Goal: Information Seeking & Learning: Learn about a topic

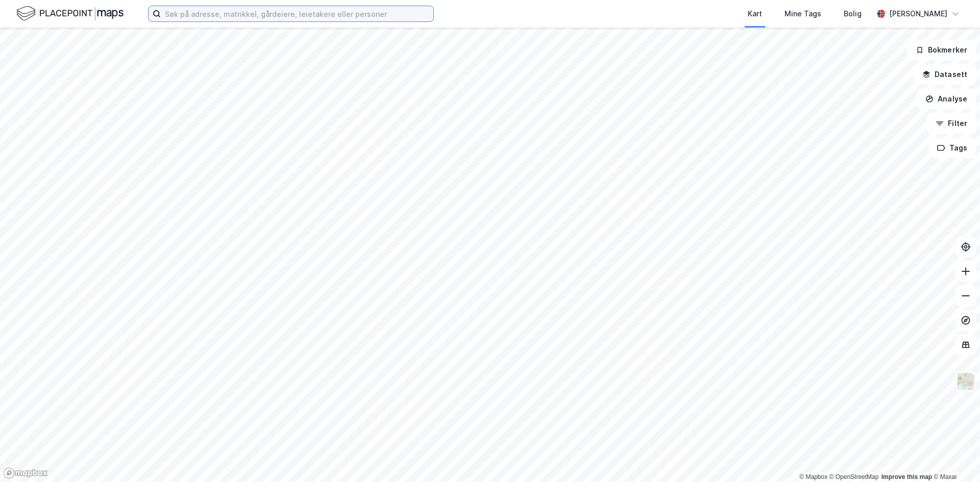
click at [311, 14] on input at bounding box center [297, 13] width 272 height 15
paste input "frue terrasse 1a"
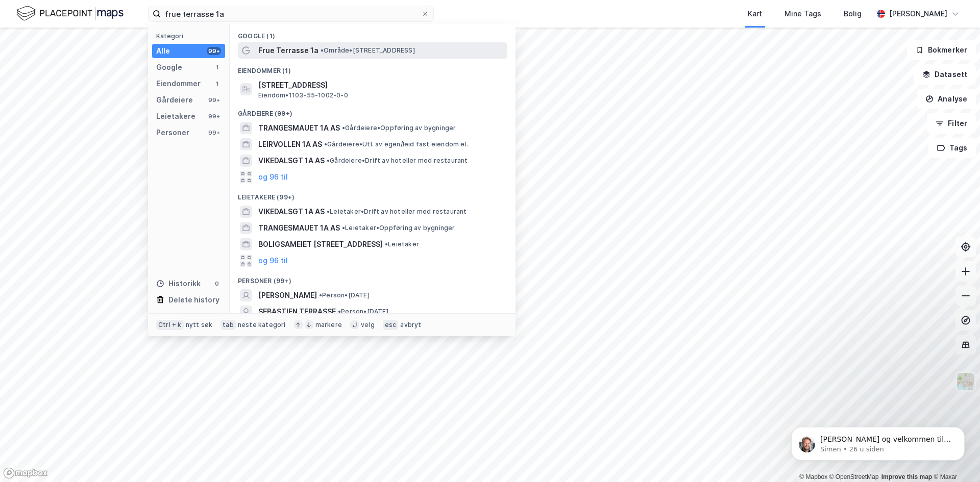
click at [324, 49] on span "•" at bounding box center [321, 50] width 3 height 8
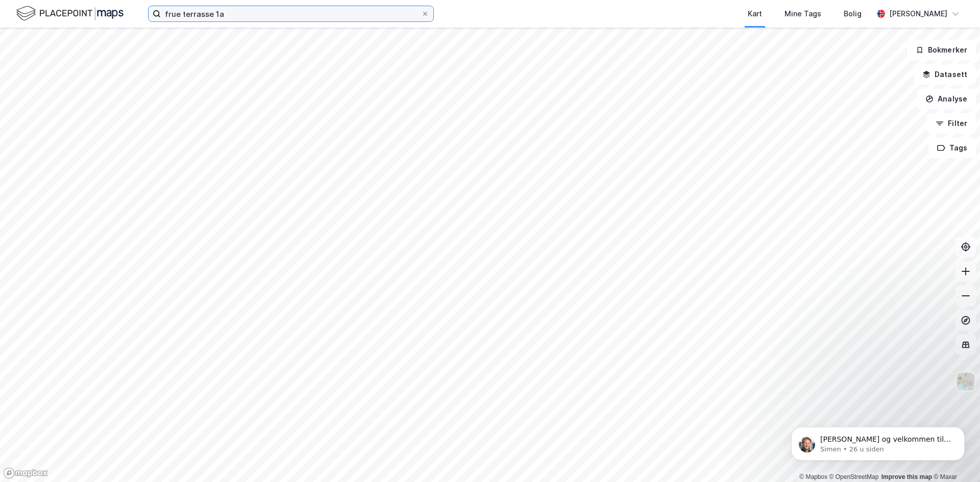
click at [330, 12] on input "frue terrasse 1a" at bounding box center [291, 13] width 260 height 15
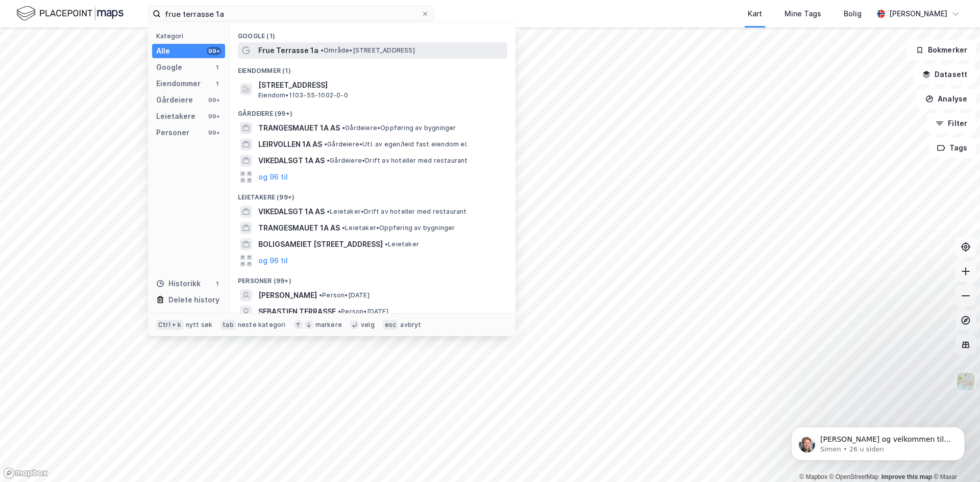
click at [328, 49] on span "• Område • [STREET_ADDRESS]" at bounding box center [367, 50] width 94 height 8
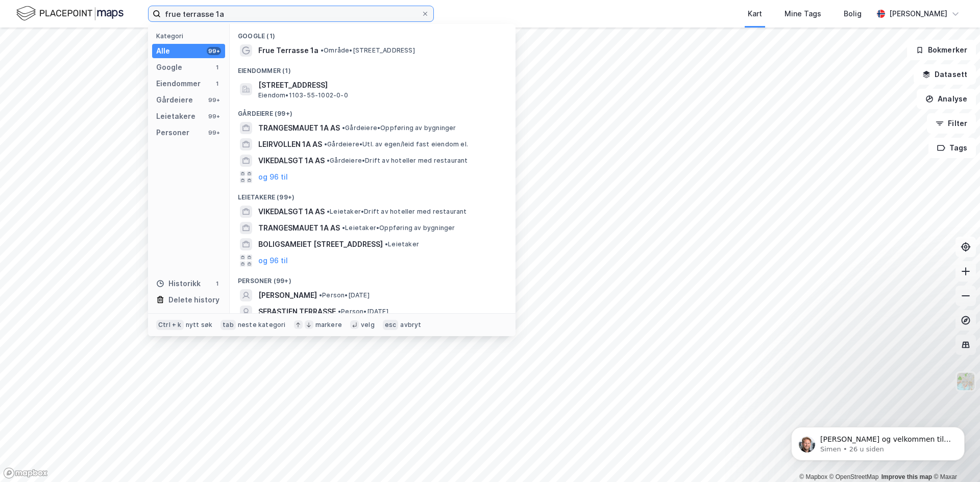
click at [228, 14] on input "frue terrasse 1a" at bounding box center [291, 13] width 260 height 15
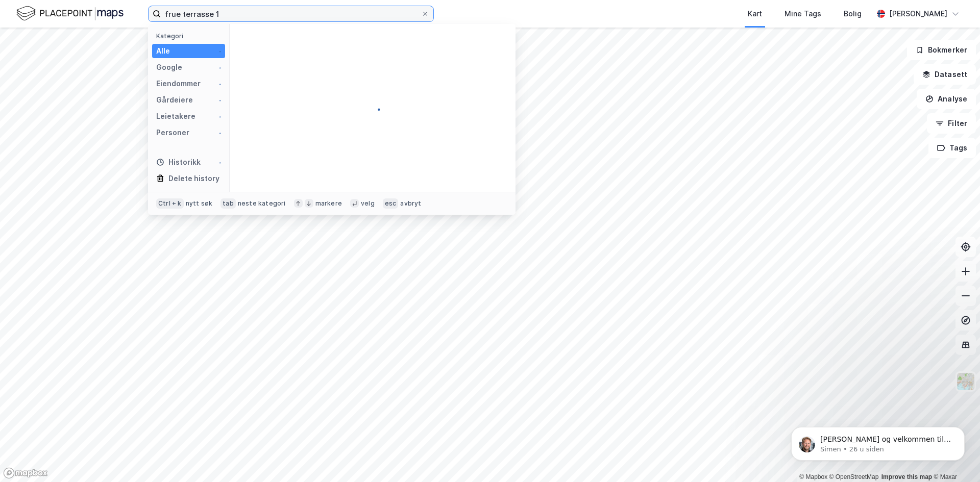
type input "frue terrasse 1"
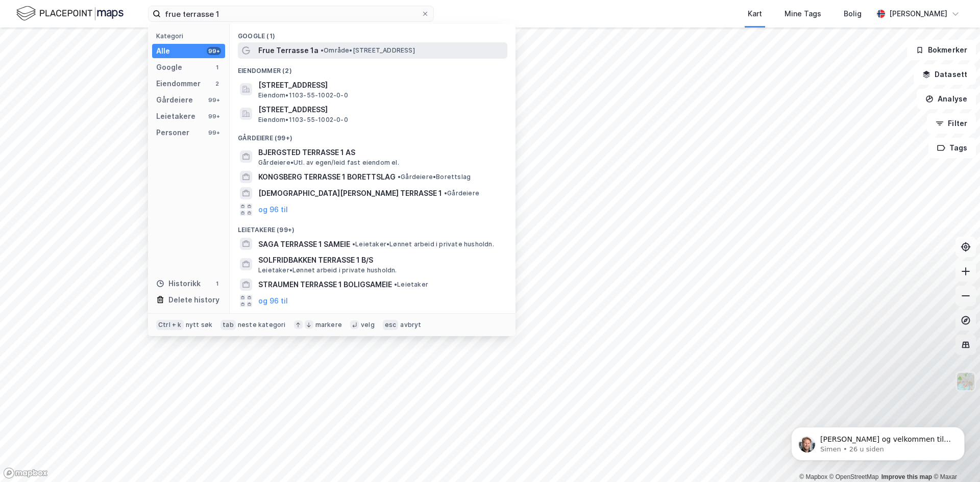
click at [304, 49] on span "Frue Terrasse 1a" at bounding box center [288, 50] width 60 height 12
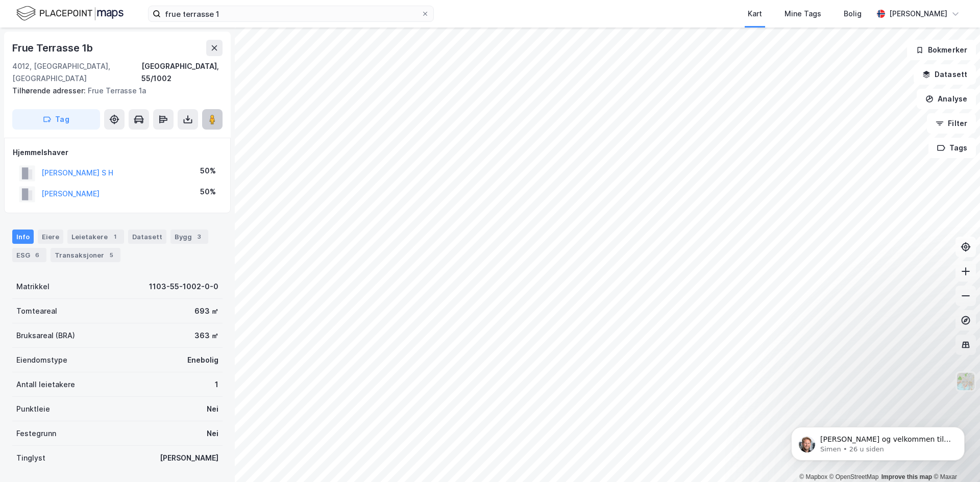
click at [211, 114] on image at bounding box center [212, 119] width 6 height 10
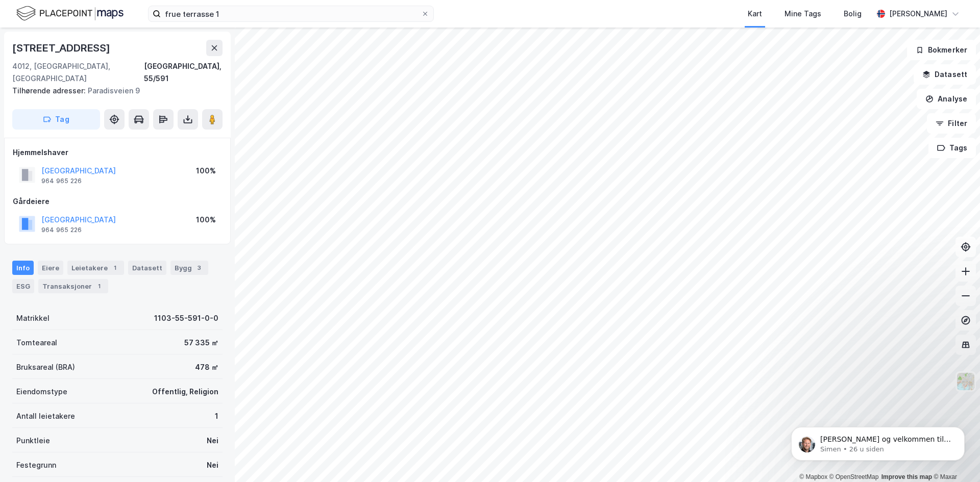
scroll to position [1, 0]
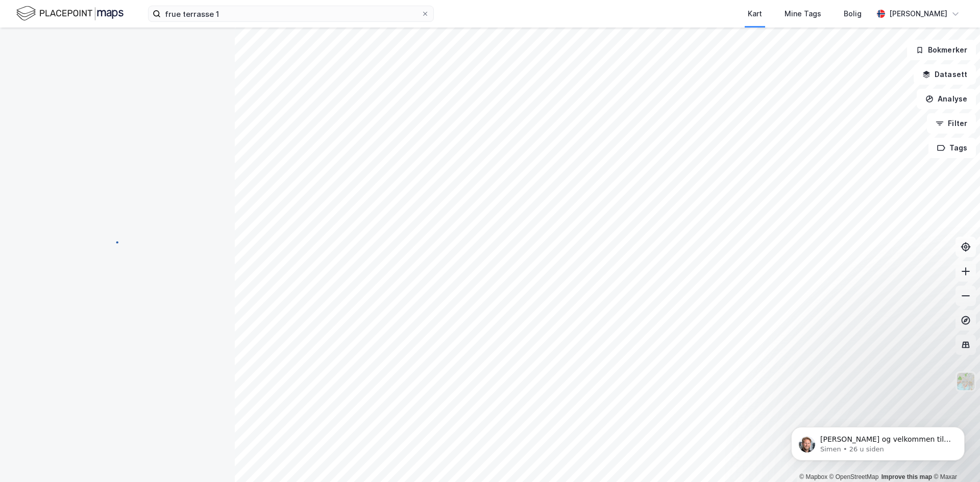
scroll to position [1, 0]
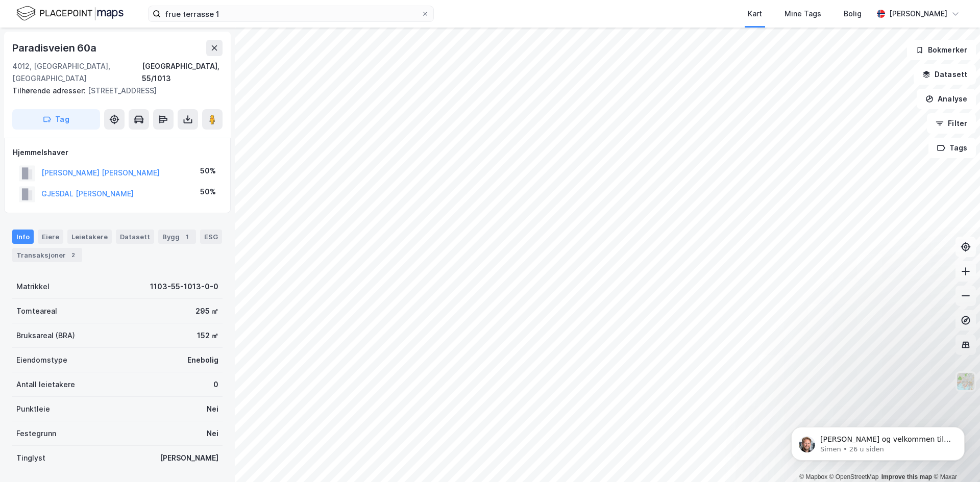
scroll to position [1, 0]
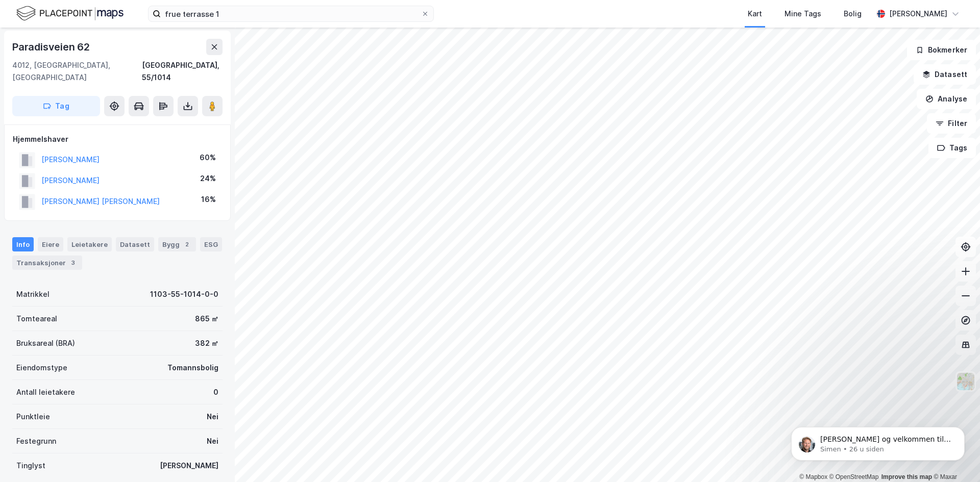
scroll to position [1, 0]
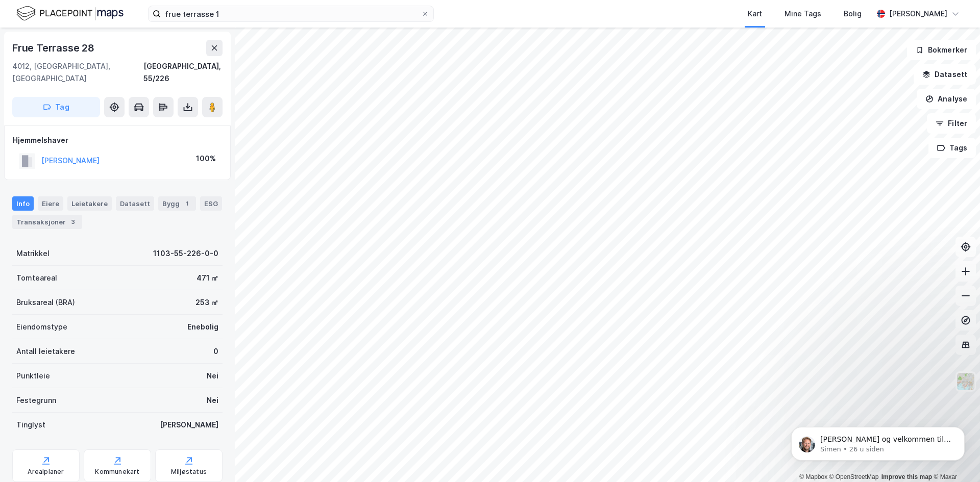
scroll to position [1, 0]
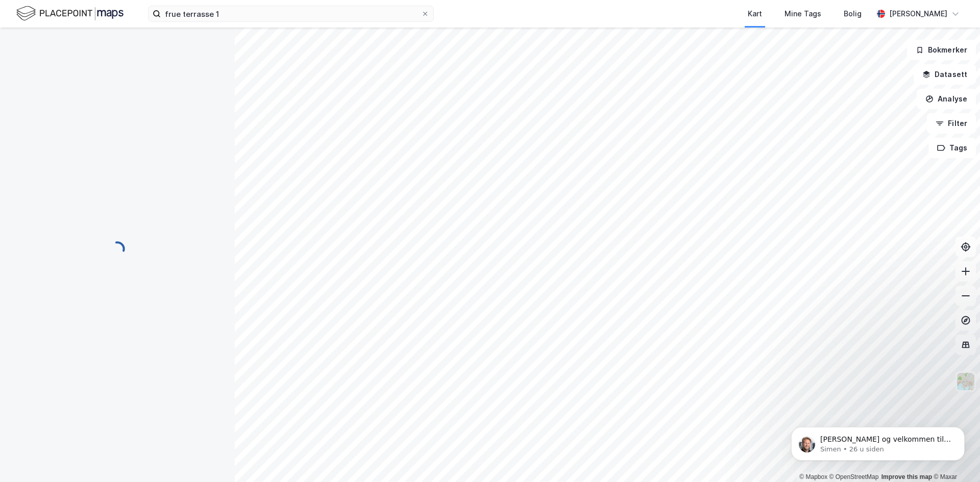
scroll to position [1, 0]
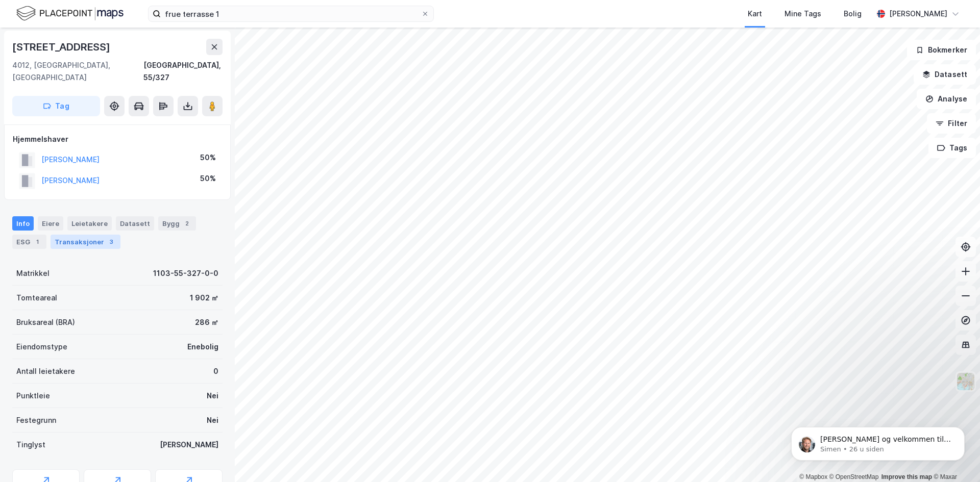
click at [82, 235] on div "Transaksjoner 3" at bounding box center [86, 242] width 70 height 14
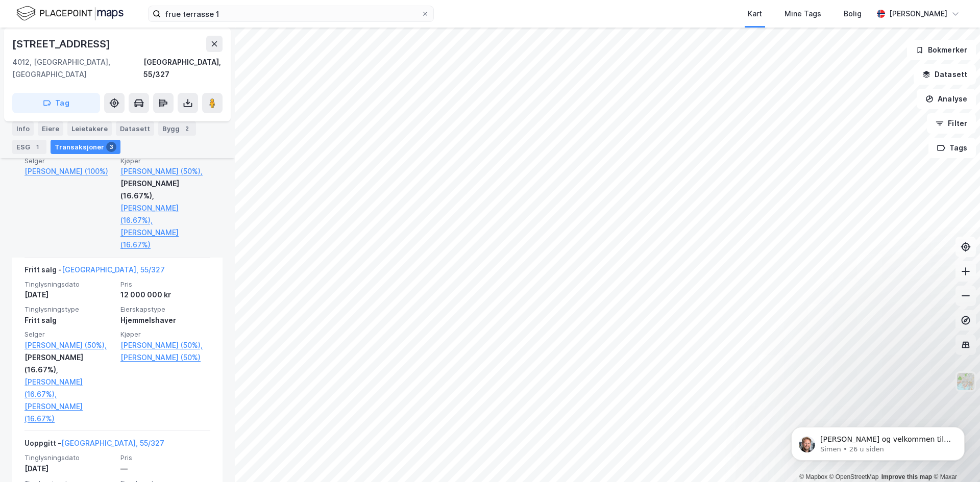
scroll to position [407, 0]
